Goal: Information Seeking & Learning: Understand process/instructions

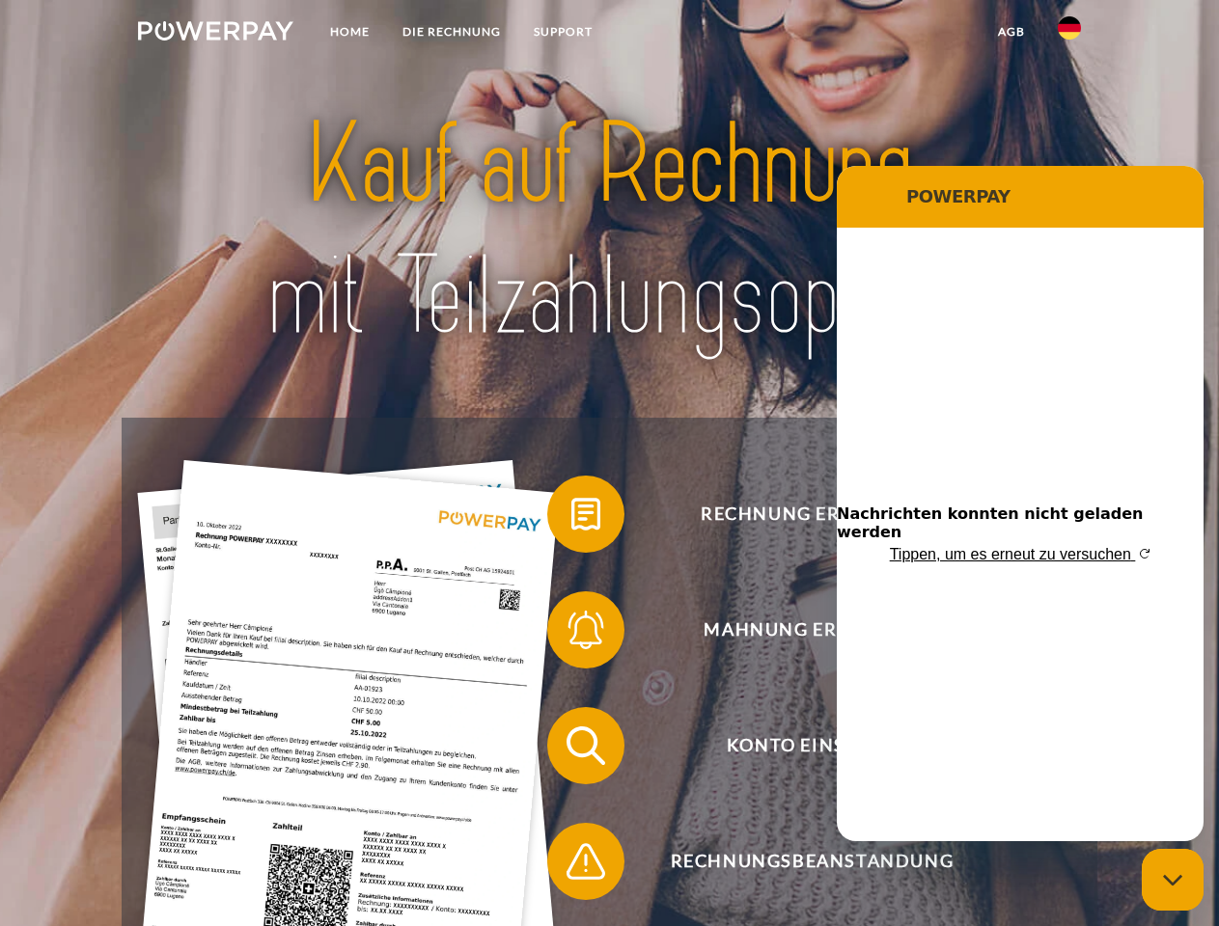
click at [215, 34] on img at bounding box center [215, 30] width 155 height 19
click at [1069, 34] on img at bounding box center [1068, 27] width 23 height 23
click at [1010, 32] on link "agb" at bounding box center [1011, 31] width 60 height 35
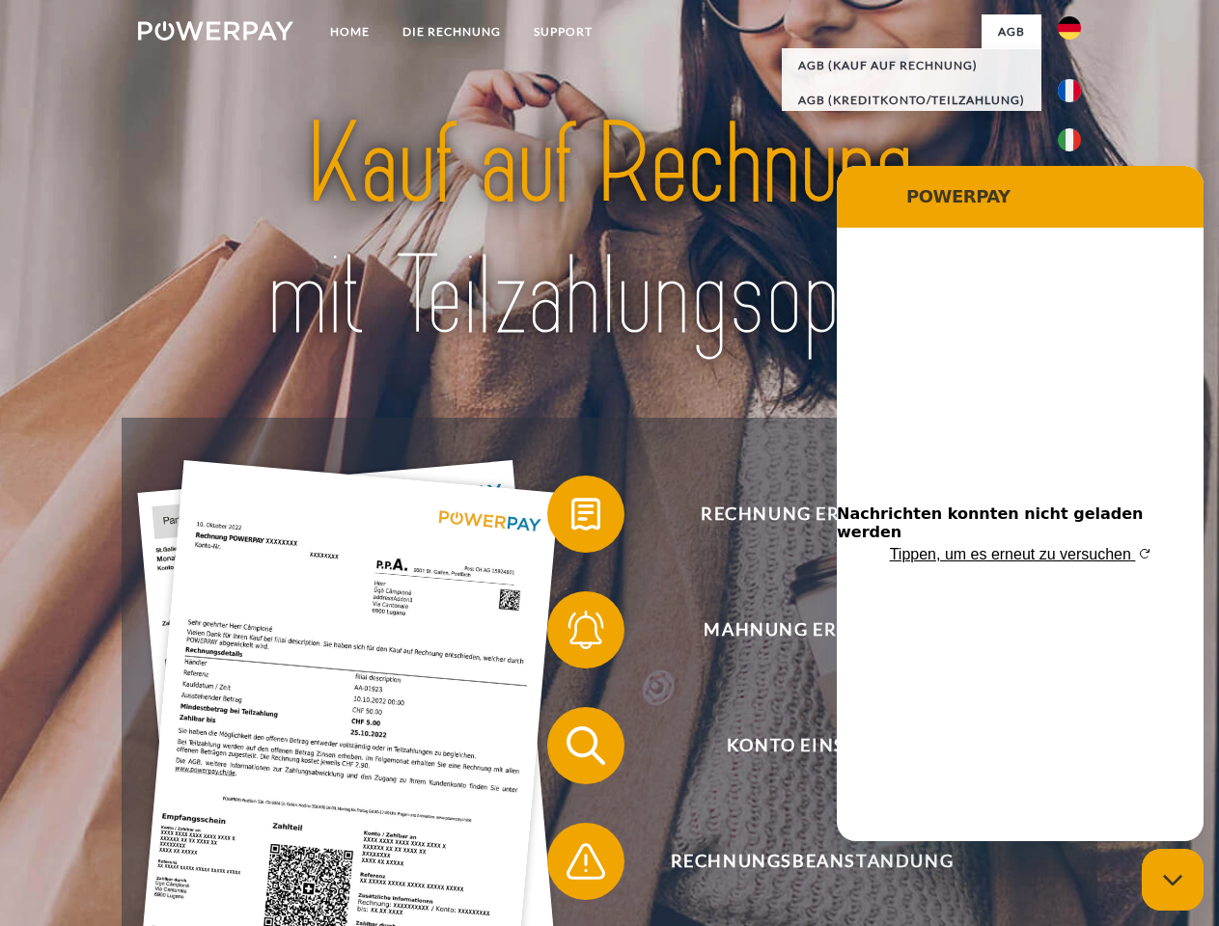
click at [571, 518] on span at bounding box center [556, 514] width 96 height 96
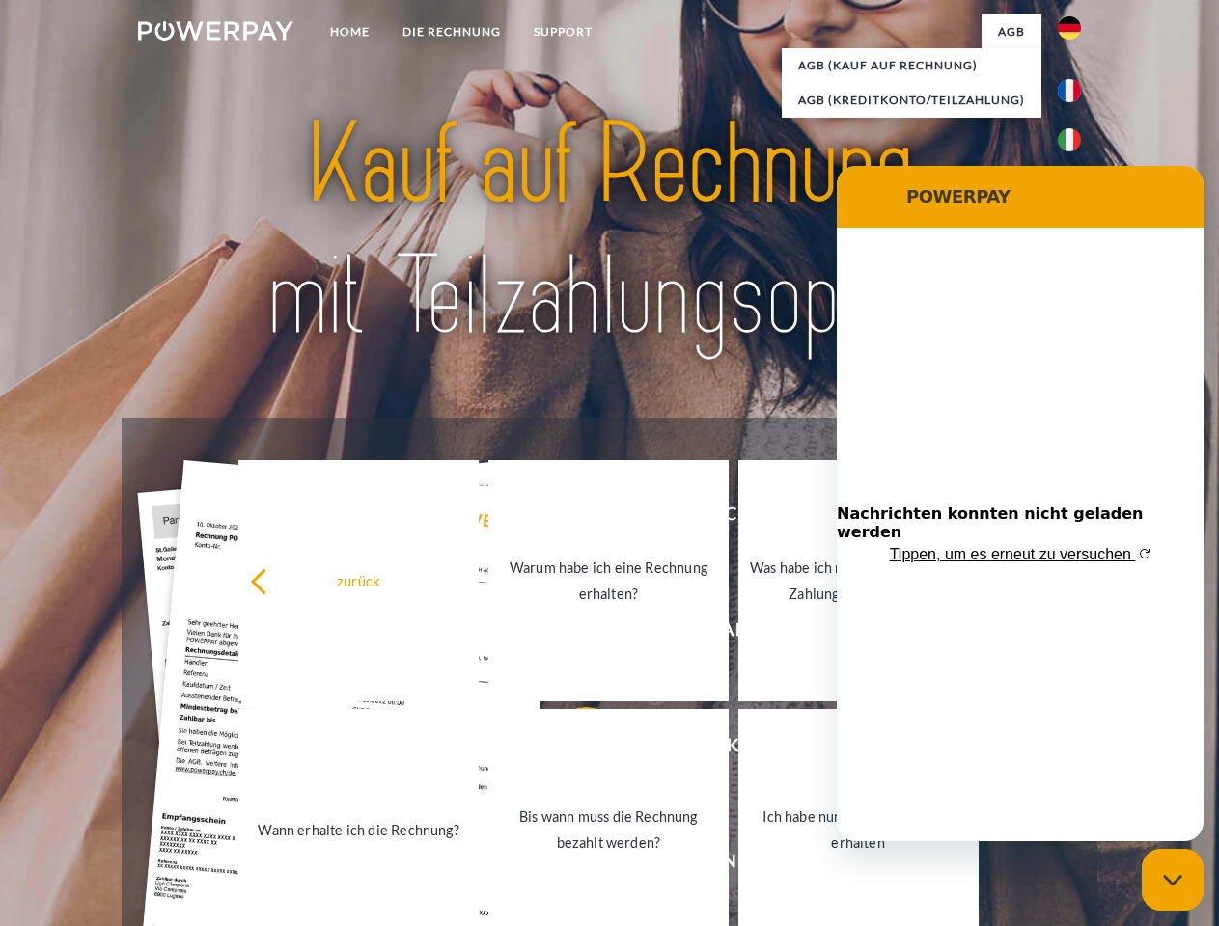
click at [571, 634] on div "Rechnung erhalten? Mahnung erhalten? Konto einsehen" at bounding box center [609, 804] width 974 height 772
click at [571, 750] on link "Bis wann muss die Rechnung bezahlt werden?" at bounding box center [608, 829] width 240 height 241
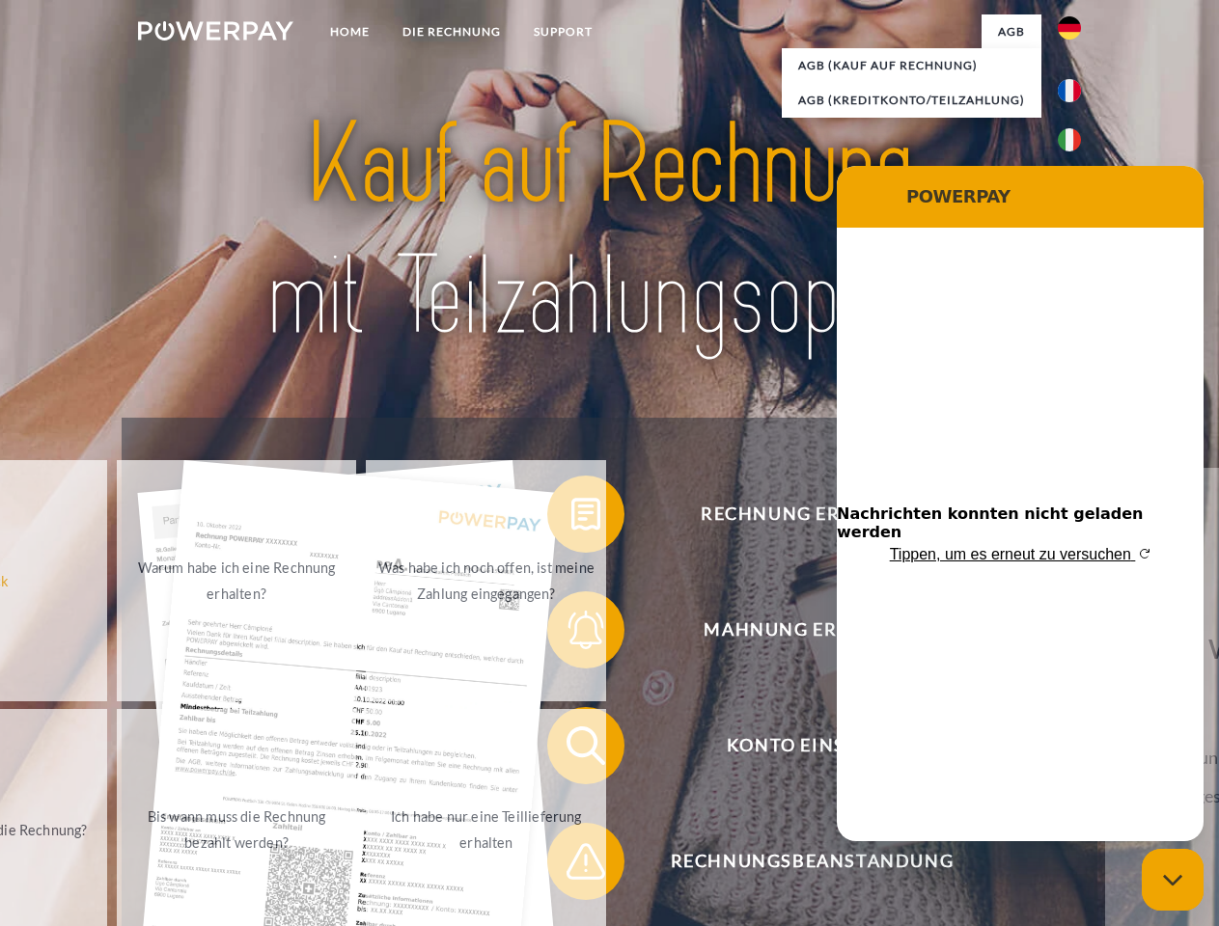
click at [571, 865] on div "zurück Warum habe ich eine Rechnung erhalten? Was habe ich noch offen, ist mein…" at bounding box center [238, 705] width 780 height 498
click at [1172, 880] on icon "Messaging-Fenster schließen" at bounding box center [1173, 880] width 20 height 13
